Goal: Transaction & Acquisition: Purchase product/service

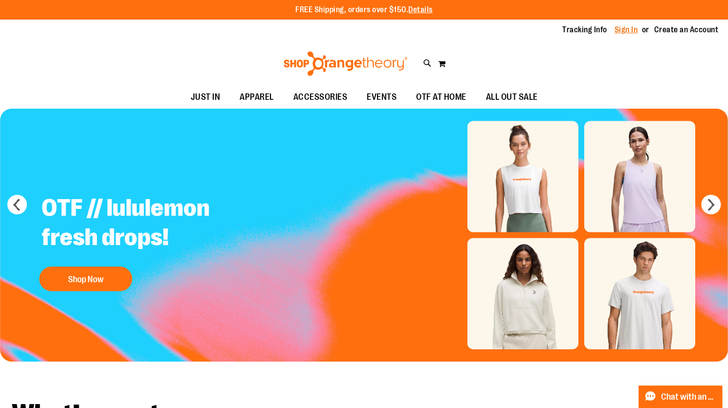
click at [632, 29] on link "Sign In" at bounding box center [625, 29] width 23 height 11
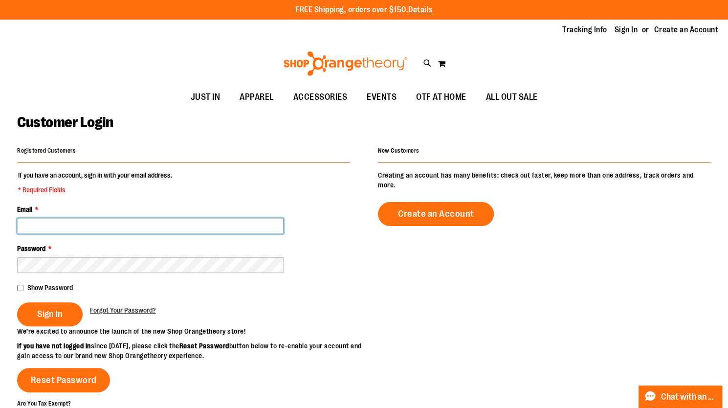
click at [267, 220] on input "Email *" at bounding box center [150, 226] width 266 height 16
type input "**********"
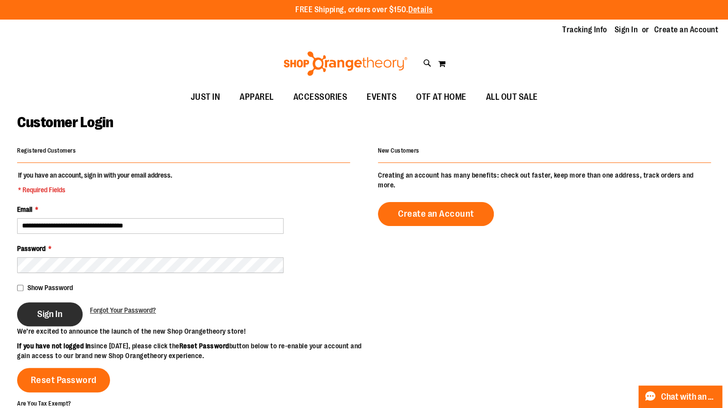
click at [57, 318] on span "Sign In" at bounding box center [49, 313] width 25 height 11
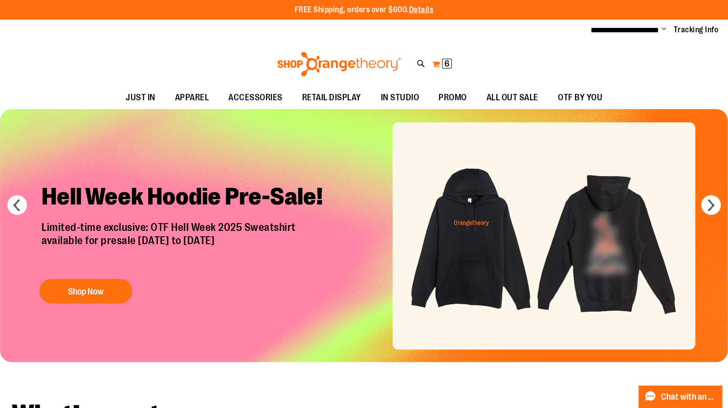
click at [448, 66] on span "6" at bounding box center [446, 64] width 5 height 10
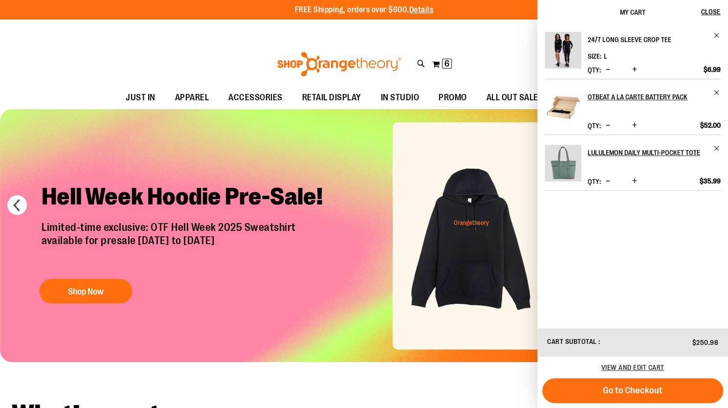
click at [630, 37] on h2 "24/7 Long Sleeve Crop Tee" at bounding box center [648, 40] width 120 height 16
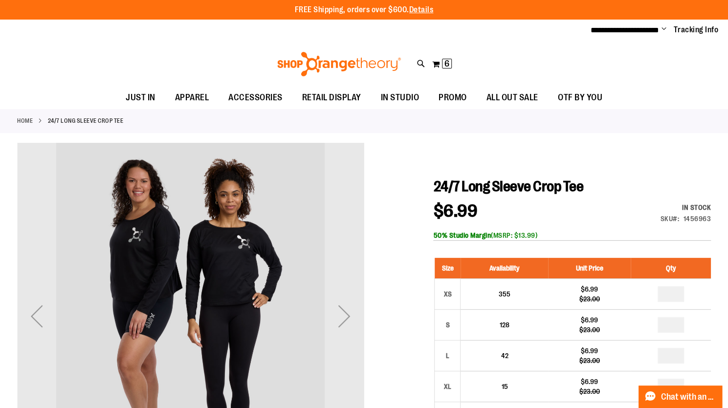
click at [328, 66] on img at bounding box center [339, 64] width 127 height 24
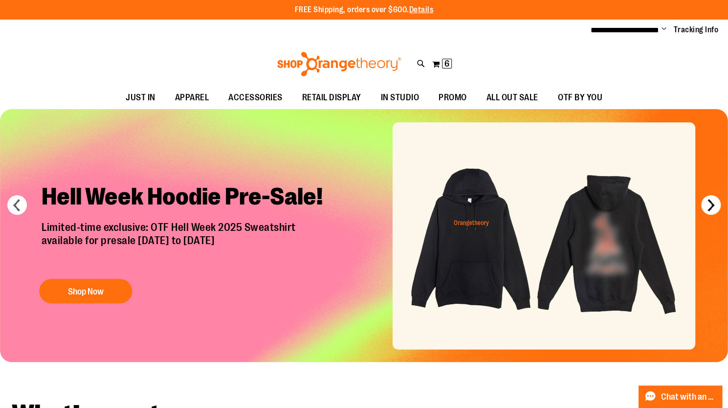
click at [708, 200] on button "next" at bounding box center [711, 205] width 20 height 20
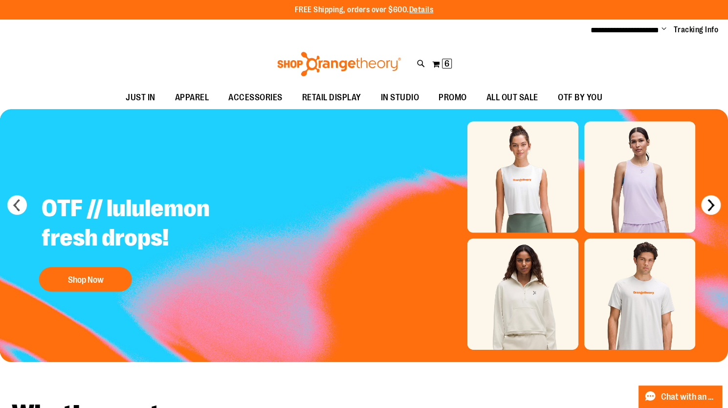
click at [708, 200] on button "next" at bounding box center [711, 205] width 20 height 20
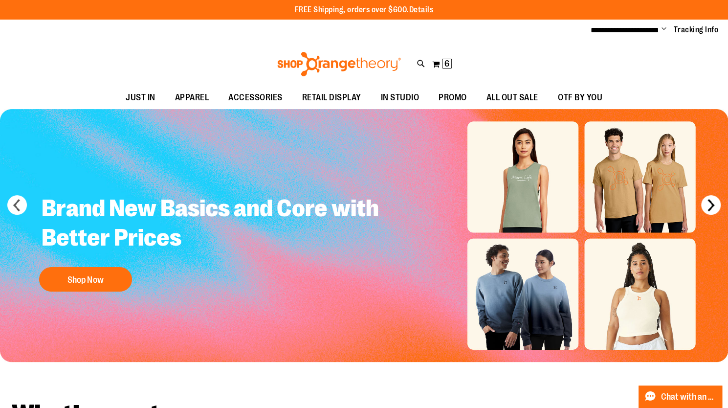
click at [708, 200] on button "next" at bounding box center [711, 205] width 20 height 20
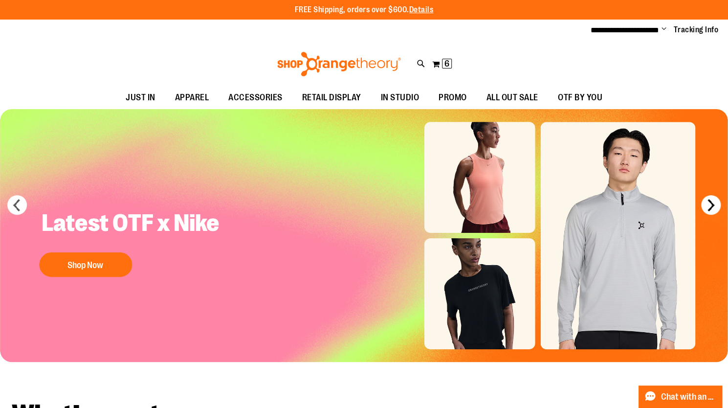
click at [708, 200] on button "next" at bounding box center [711, 205] width 20 height 20
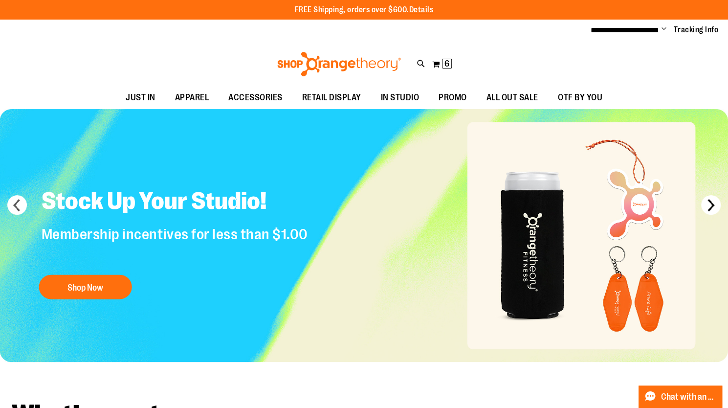
click at [708, 200] on button "next" at bounding box center [711, 205] width 20 height 20
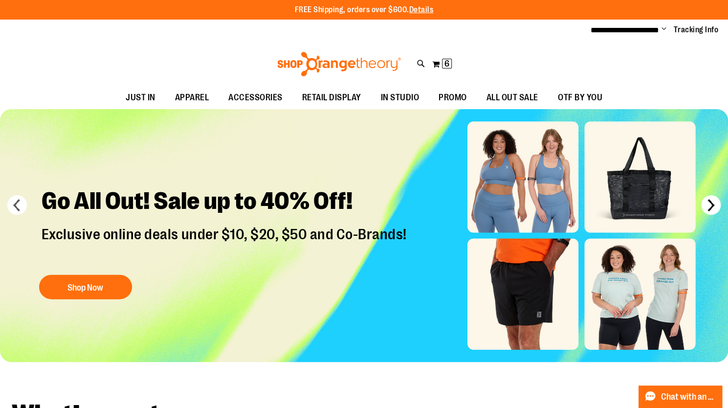
click at [708, 200] on button "next" at bounding box center [711, 205] width 20 height 20
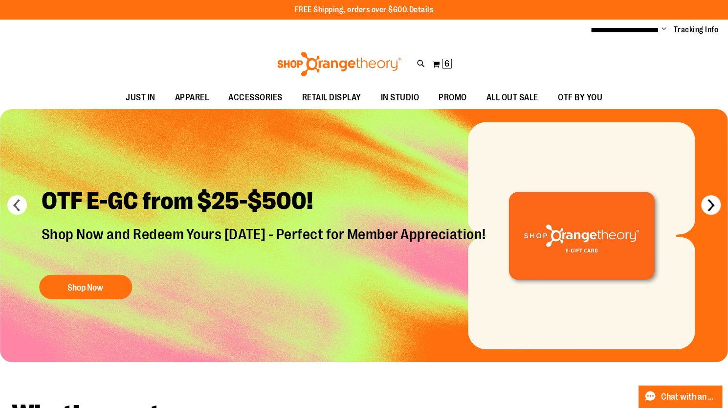
click at [708, 200] on button "next" at bounding box center [711, 205] width 20 height 20
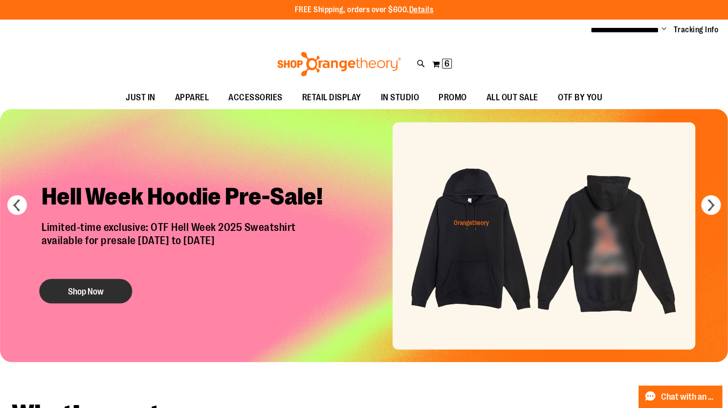
click at [98, 295] on button "Shop Now" at bounding box center [85, 291] width 93 height 24
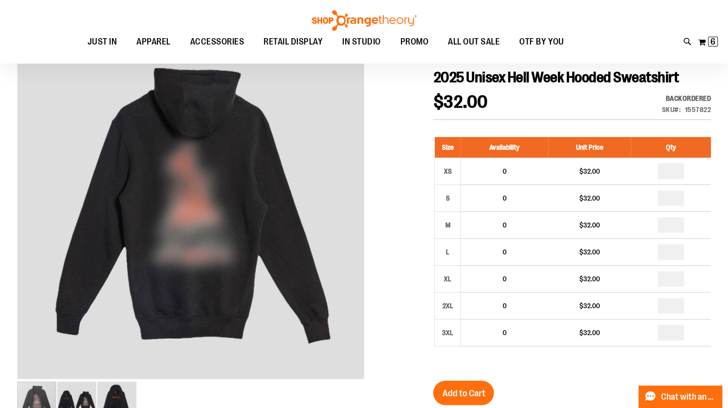
scroll to position [105, 0]
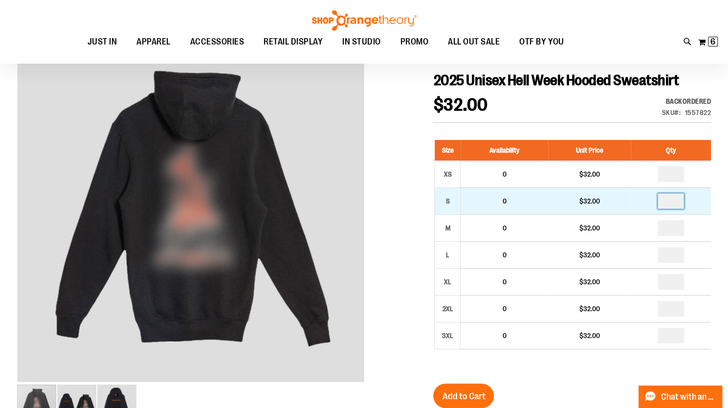
click at [676, 199] on input "number" at bounding box center [670, 201] width 26 height 16
type input "*"
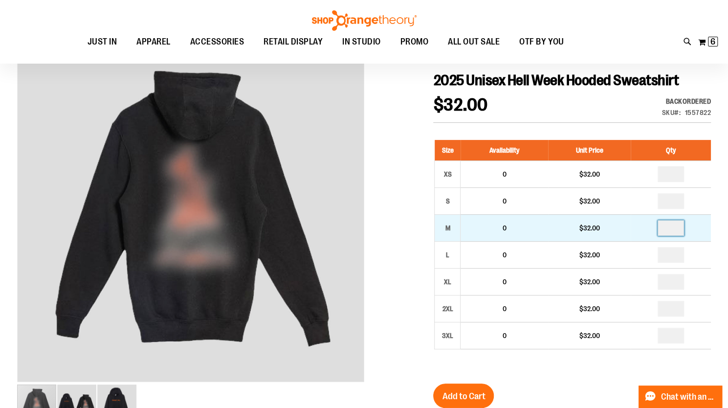
click at [675, 231] on input "number" at bounding box center [670, 228] width 26 height 16
type input "*"
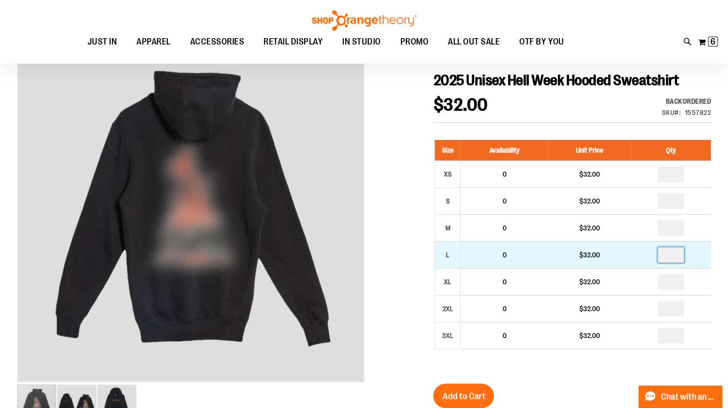
click at [671, 257] on input "number" at bounding box center [670, 255] width 26 height 16
type input "*"
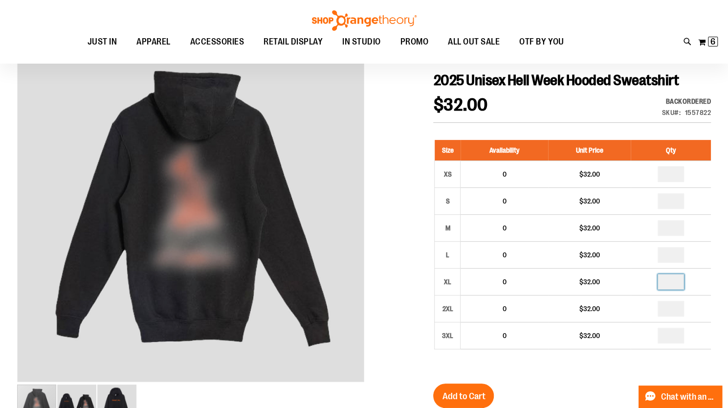
click at [673, 282] on input "number" at bounding box center [670, 282] width 26 height 16
type input "*"
click at [461, 392] on span "Add to Cart" at bounding box center [463, 396] width 43 height 11
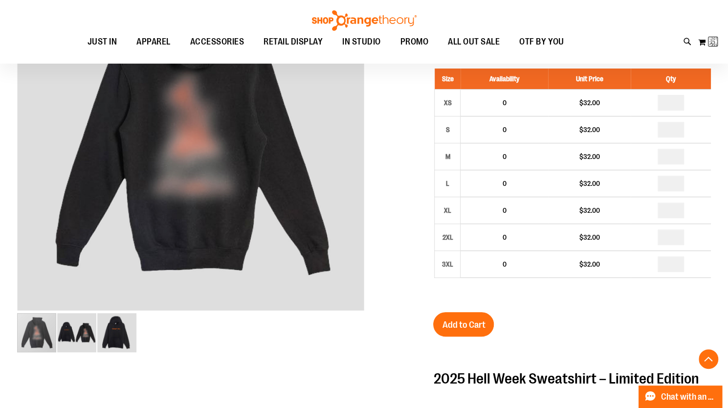
scroll to position [183, 0]
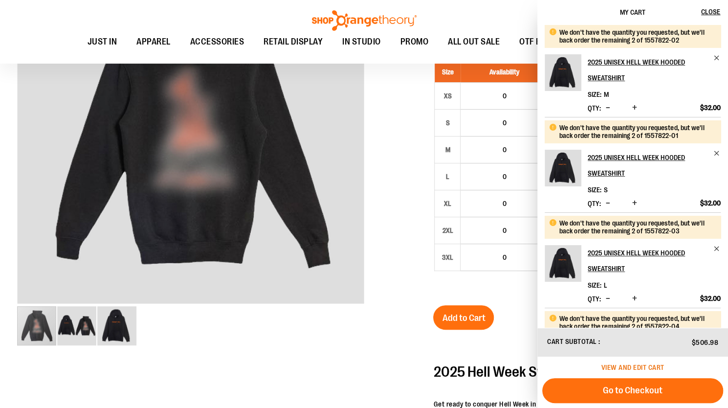
click at [628, 365] on span "View and edit cart" at bounding box center [632, 367] width 63 height 8
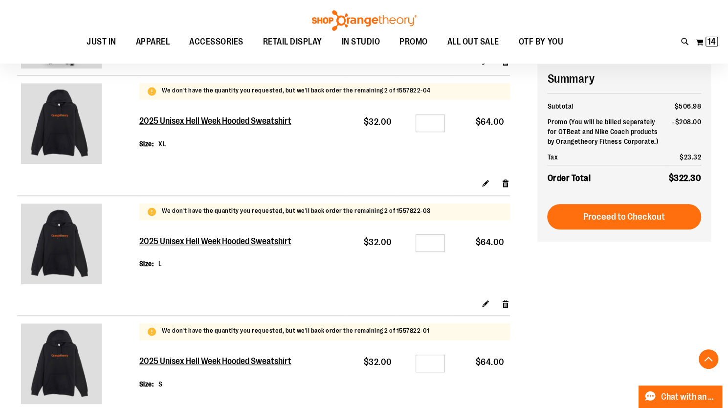
scroll to position [383, 0]
click at [436, 240] on input "*" at bounding box center [430, 243] width 29 height 18
click at [435, 361] on input "*" at bounding box center [430, 363] width 29 height 18
type input "*"
click at [438, 244] on input "Qty" at bounding box center [430, 243] width 29 height 18
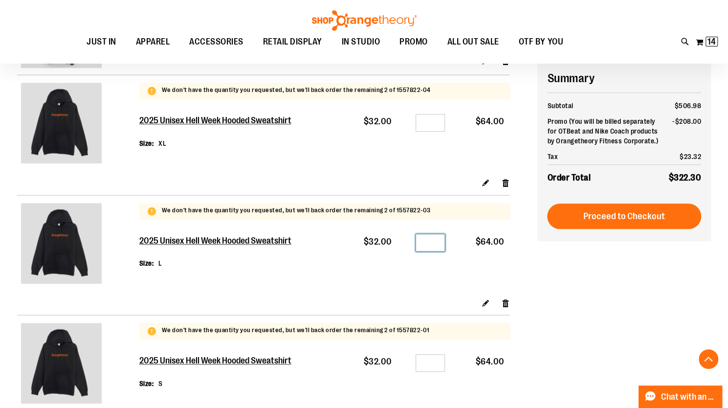
type input "*"
click at [430, 280] on td "Qty *" at bounding box center [423, 262] width 53 height 70
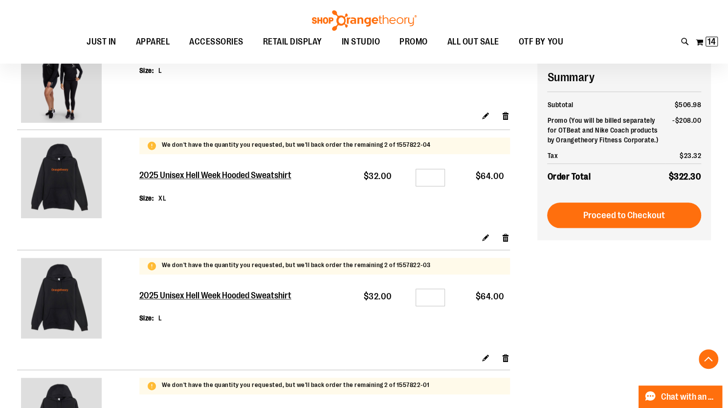
scroll to position [327, 0]
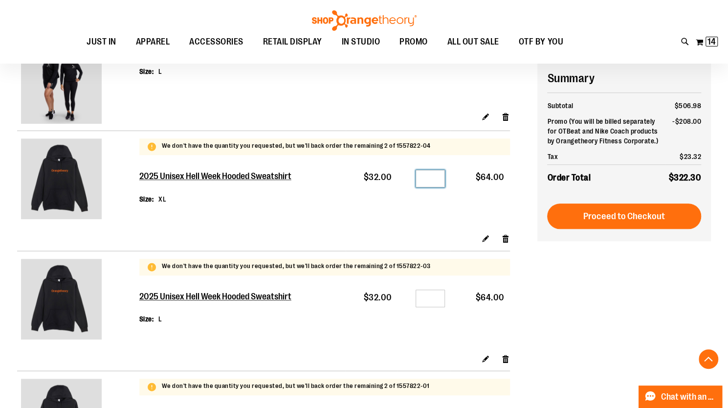
click at [437, 179] on input "*" at bounding box center [430, 179] width 29 height 18
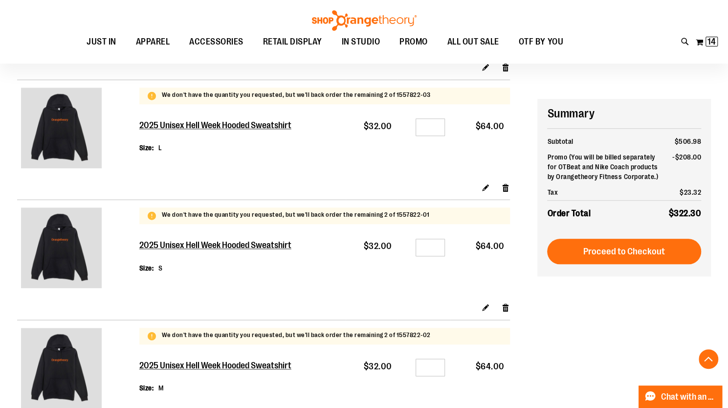
scroll to position [607, 0]
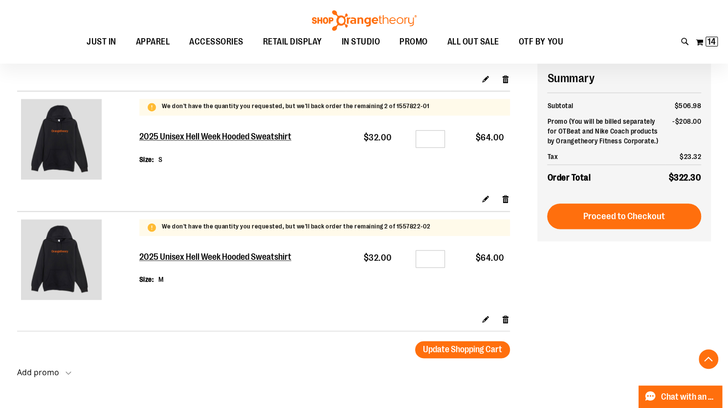
type input "*"
click at [443, 258] on input "*" at bounding box center [430, 259] width 29 height 18
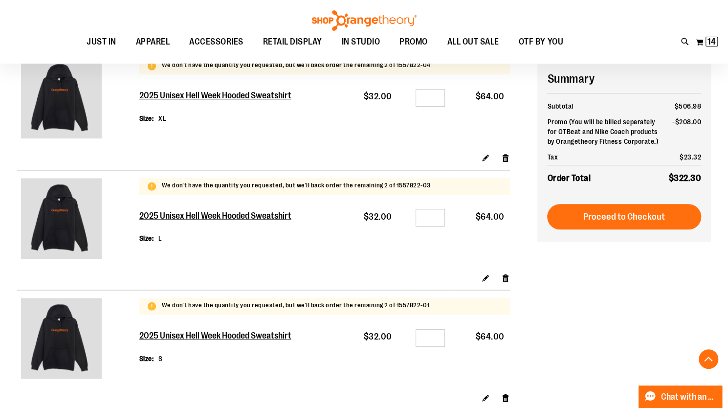
scroll to position [408, 0]
type input "*"
click at [439, 98] on input "*" at bounding box center [430, 97] width 29 height 18
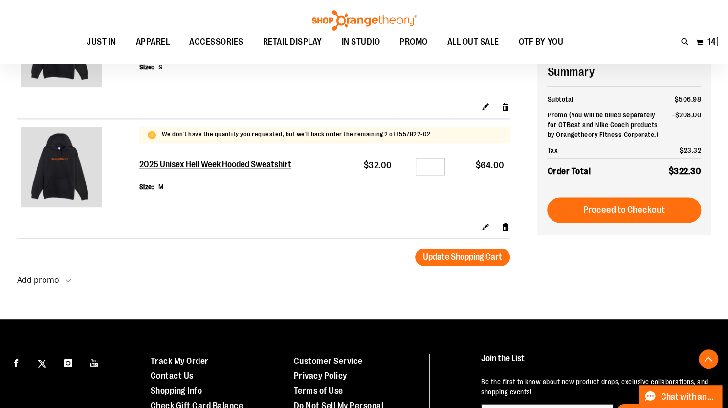
scroll to position [693, 0]
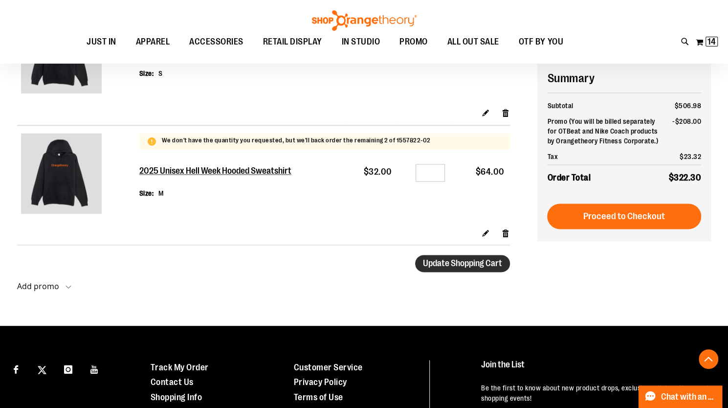
type input "*"
click at [462, 264] on span "Update Shopping Cart" at bounding box center [462, 263] width 79 height 10
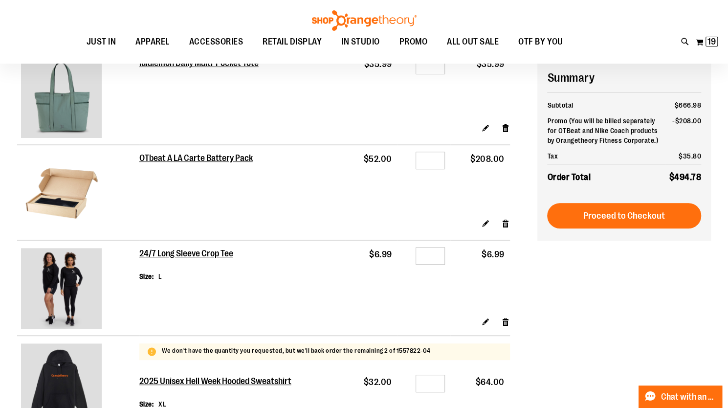
scroll to position [123, 0]
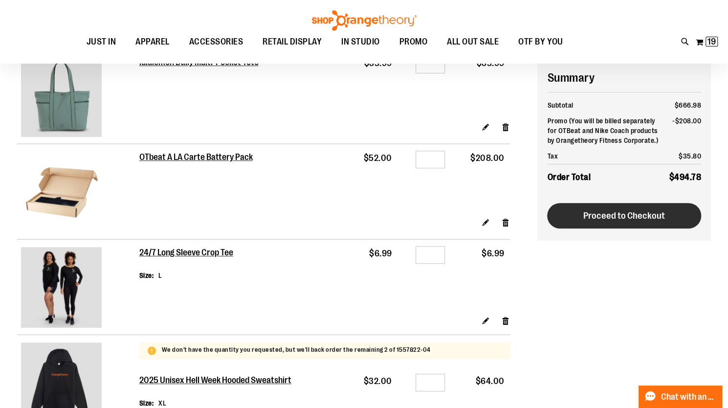
click at [648, 215] on span "Proceed to Checkout" at bounding box center [624, 215] width 82 height 11
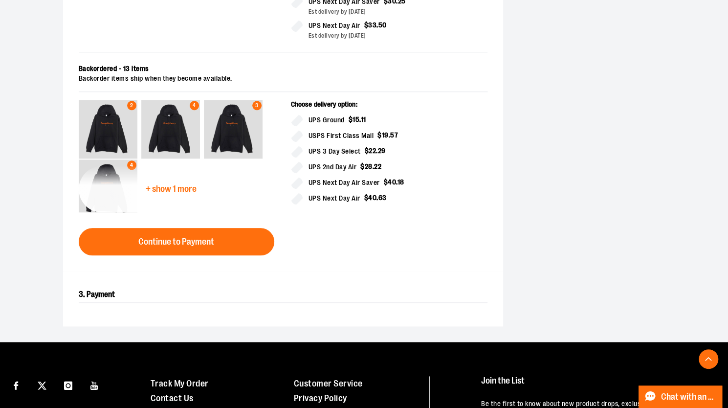
scroll to position [487, 0]
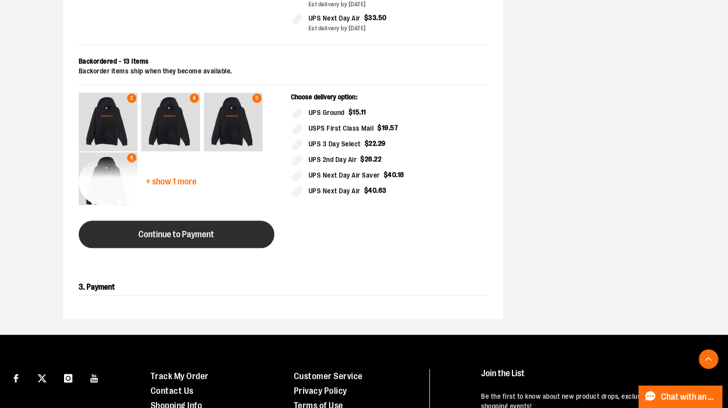
click at [181, 231] on span "Continue to Payment" at bounding box center [176, 234] width 76 height 9
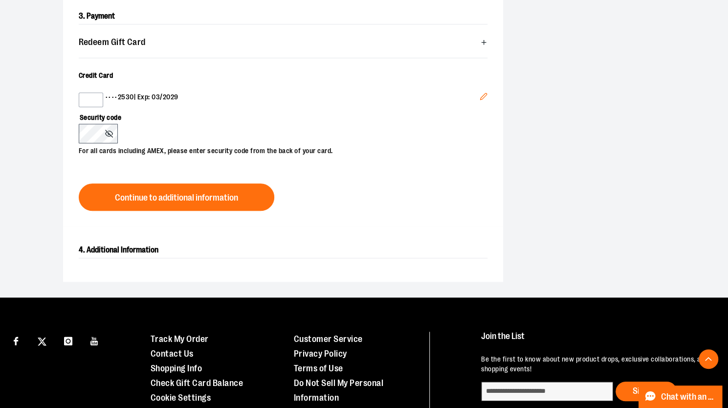
scroll to position [168, 0]
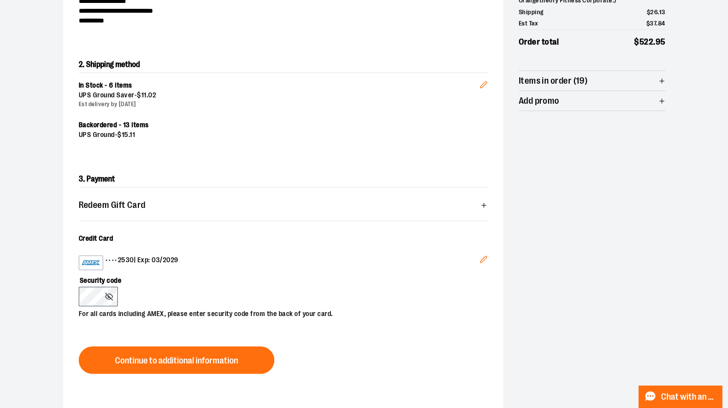
click at [306, 236] on label "Credit Card" at bounding box center [283, 239] width 409 height 10
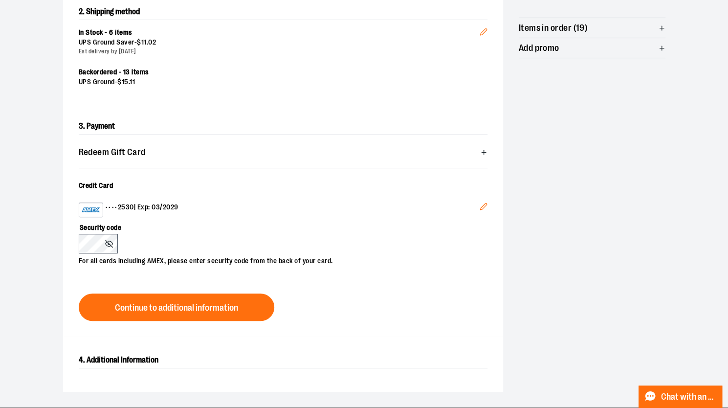
scroll to position [420, 0]
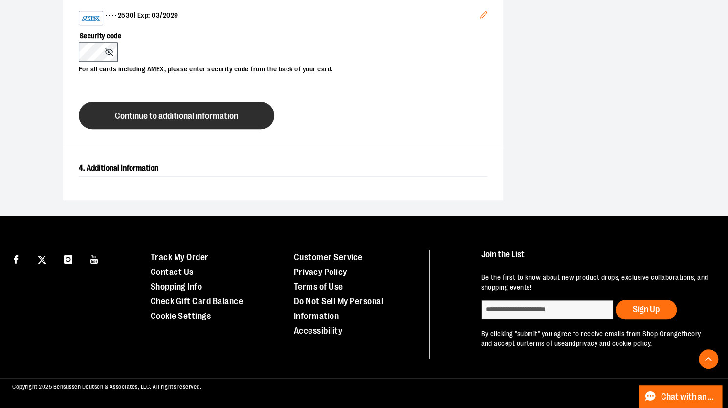
click at [199, 116] on button "Continue to additional information" at bounding box center [177, 115] width 196 height 27
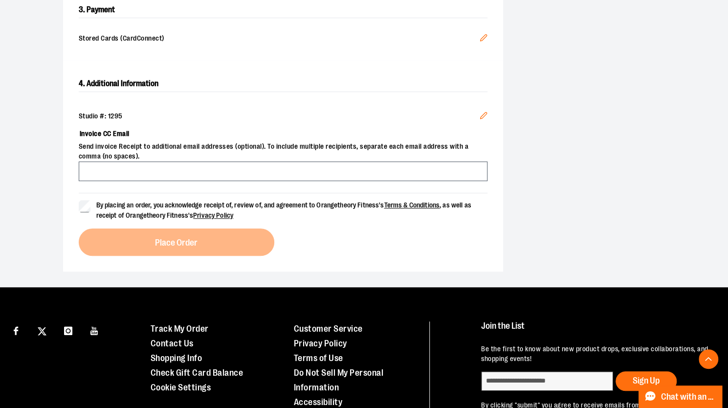
scroll to position [356, 0]
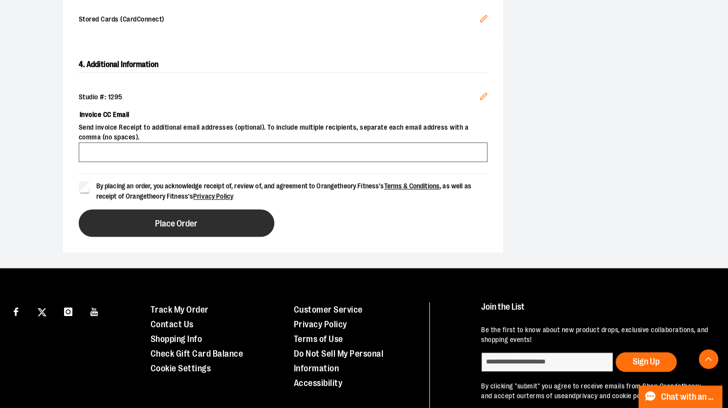
click at [178, 222] on span "Place Order" at bounding box center [176, 223] width 43 height 9
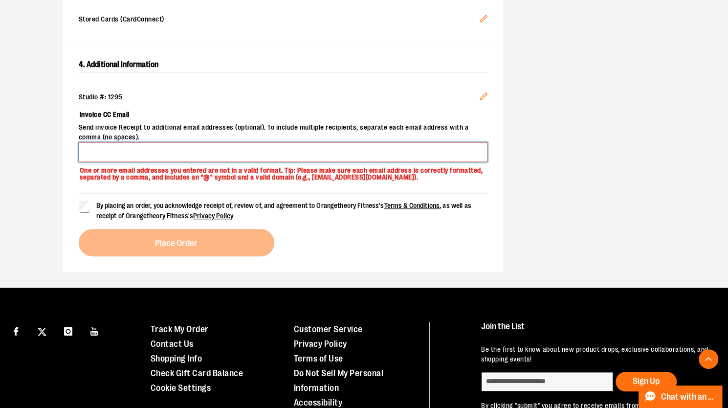
click at [169, 150] on input "Invoice CC Email" at bounding box center [283, 152] width 409 height 20
type input "**********"
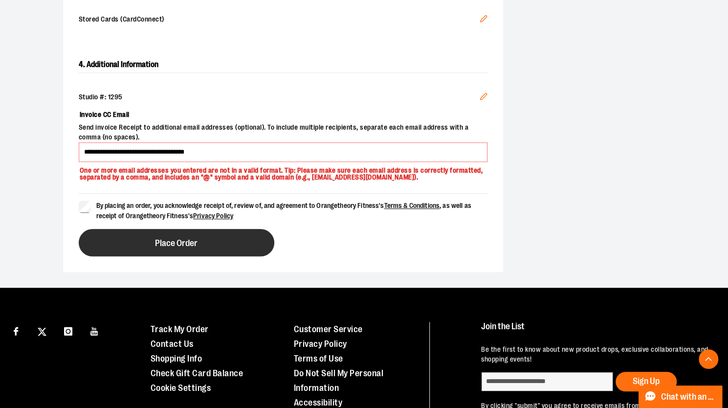
click at [173, 229] on button "Place Order" at bounding box center [177, 242] width 196 height 27
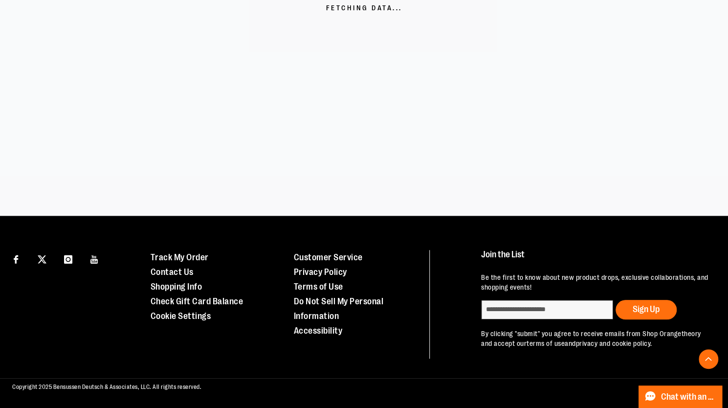
scroll to position [330, 0]
